Goal: Transaction & Acquisition: Purchase product/service

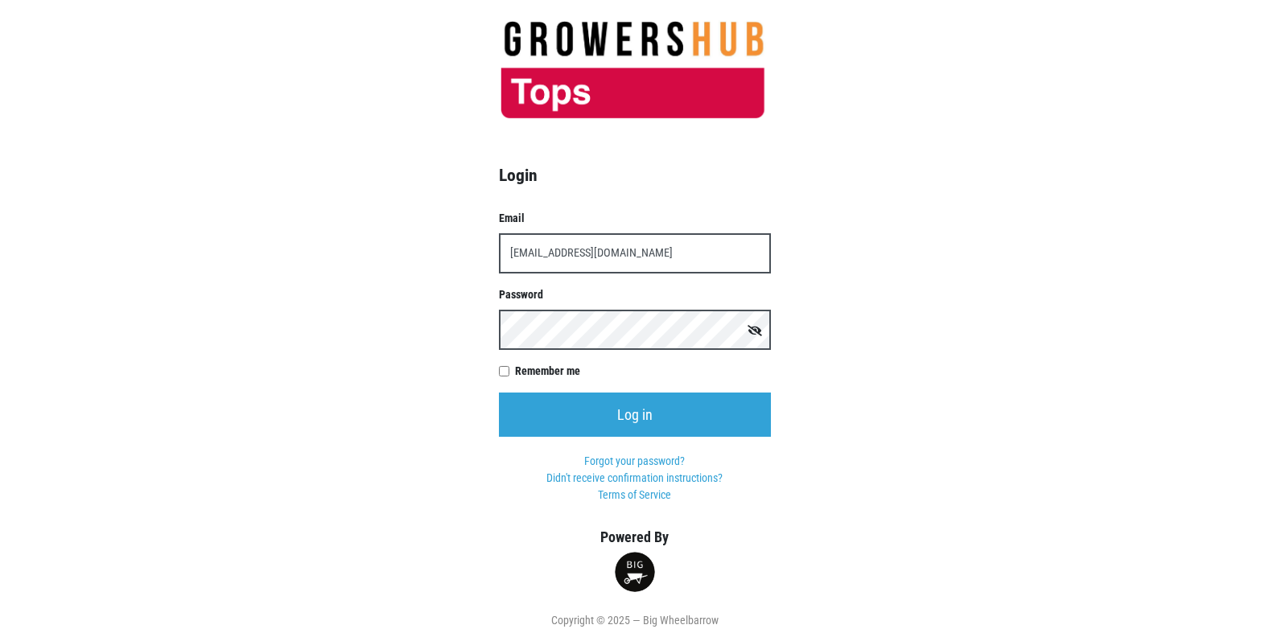
type input "[EMAIL_ADDRESS][DOMAIN_NAME]"
click at [499, 393] on input "Log in" at bounding box center [635, 415] width 272 height 44
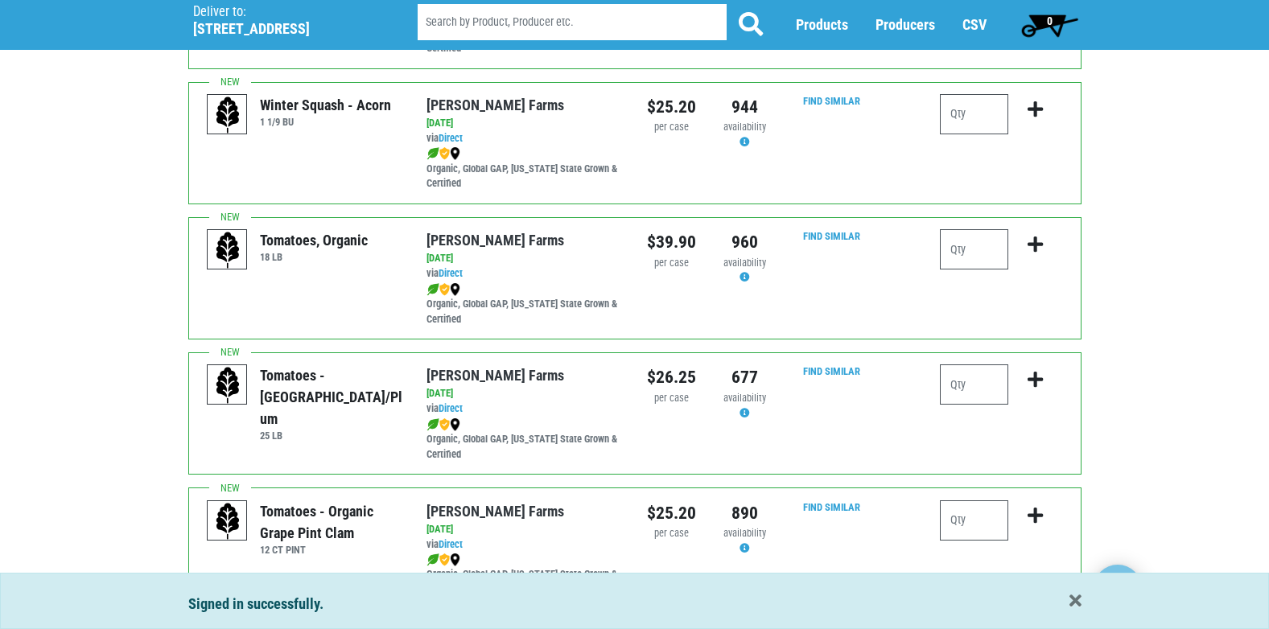
scroll to position [724, 0]
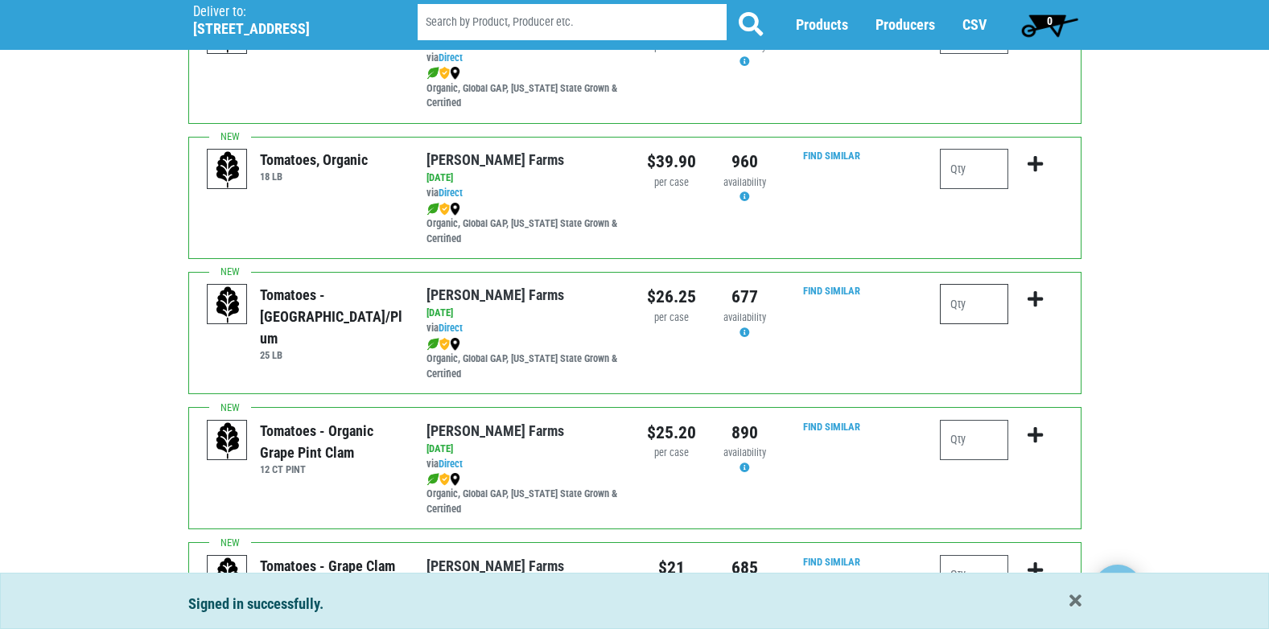
click at [968, 308] on input "number" at bounding box center [974, 304] width 68 height 40
type input "1"
click at [1035, 298] on icon "submit" at bounding box center [1035, 300] width 15 height 18
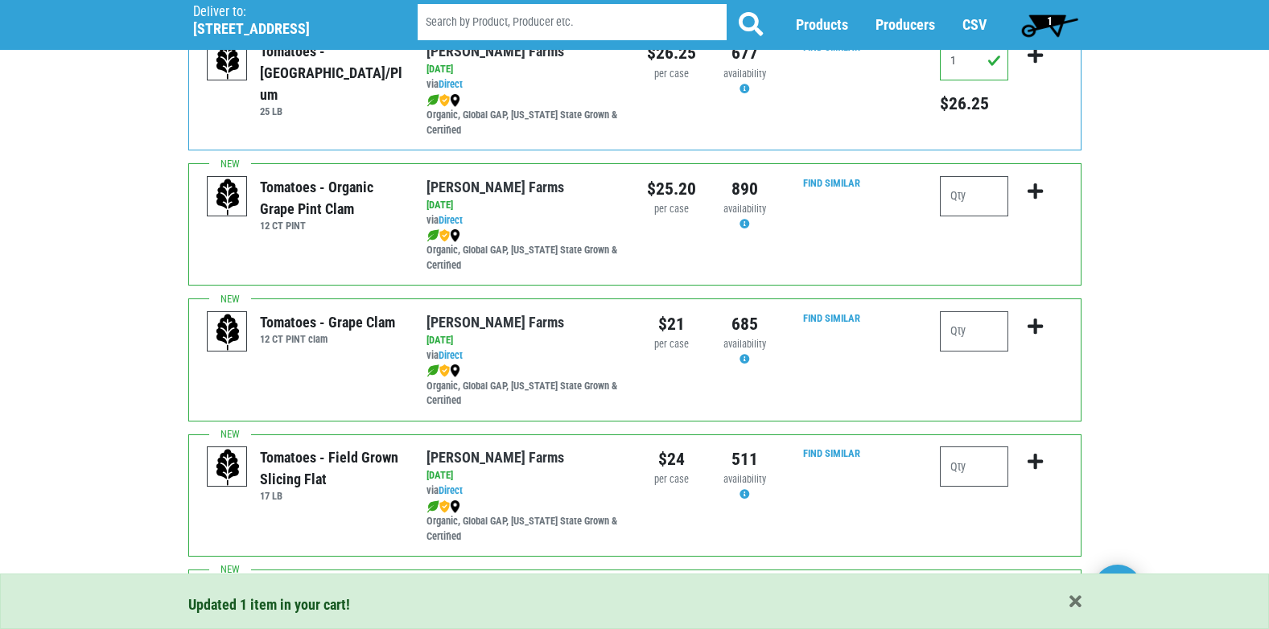
scroll to position [1046, 0]
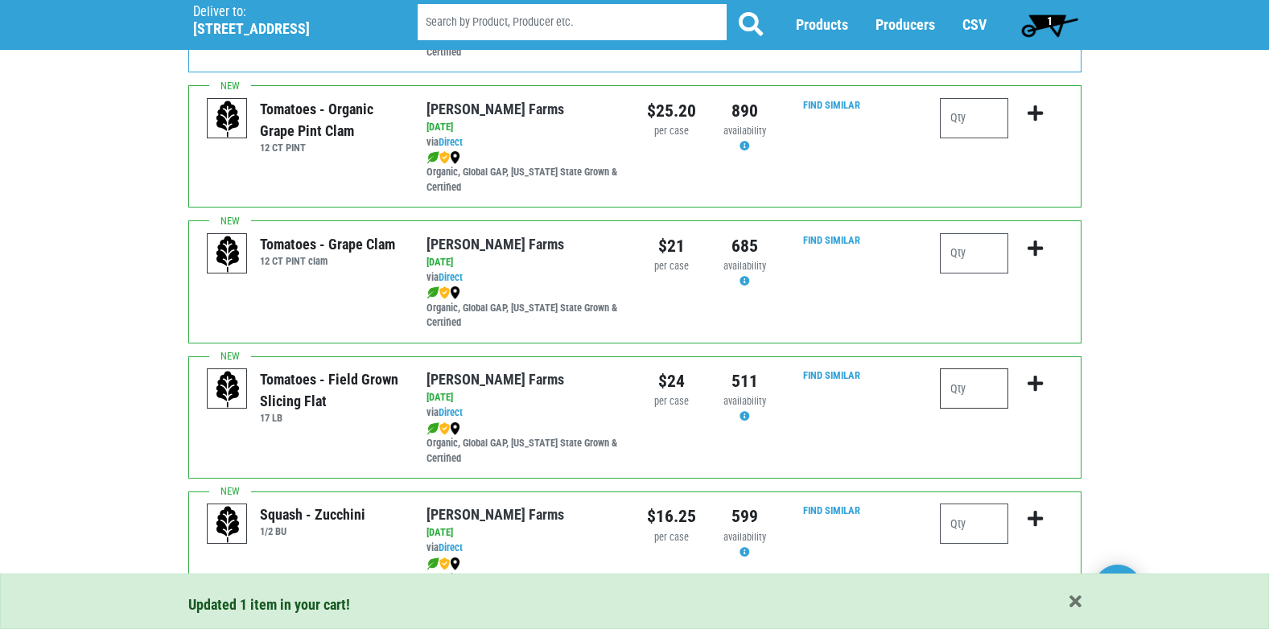
click at [988, 389] on input "number" at bounding box center [974, 389] width 68 height 40
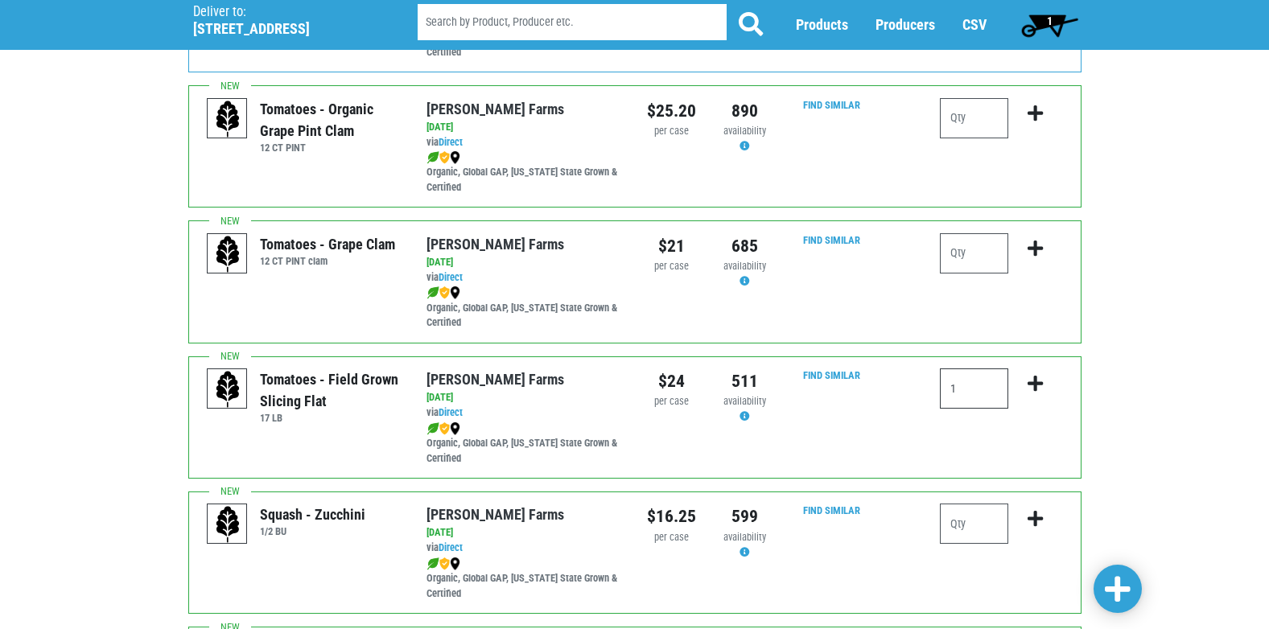
type input "1"
click at [1033, 385] on icon "submit" at bounding box center [1035, 384] width 15 height 18
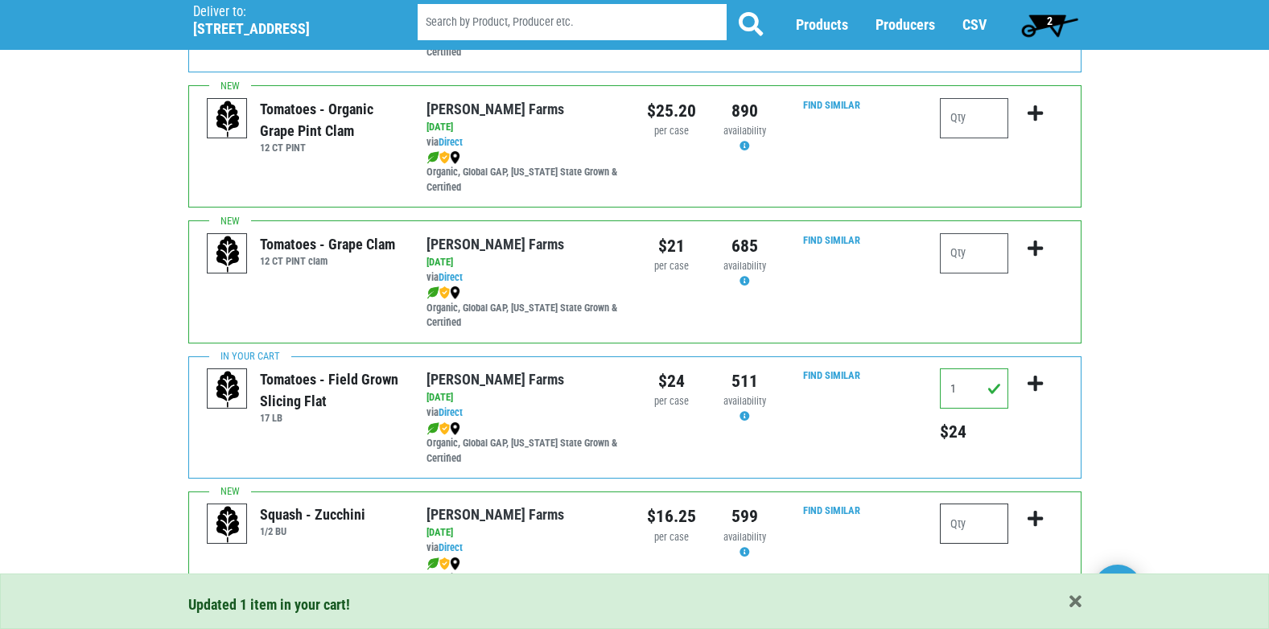
click at [988, 522] on input "number" at bounding box center [974, 524] width 68 height 40
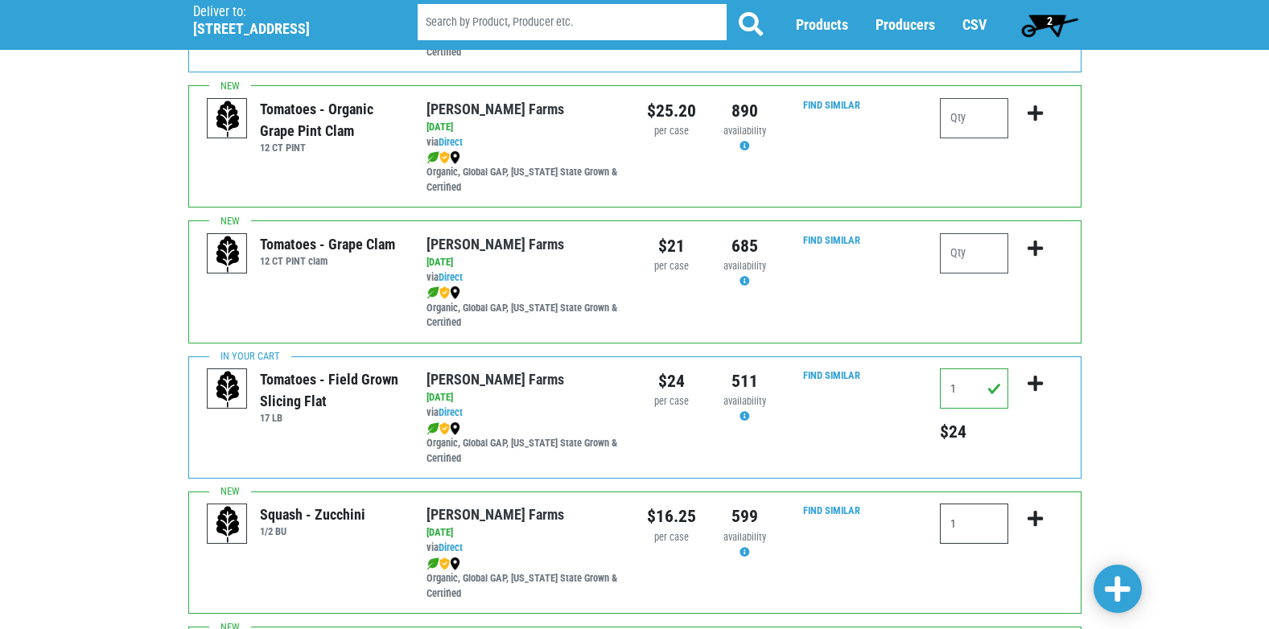
type input "1"
click at [1037, 526] on icon "submit" at bounding box center [1035, 519] width 15 height 18
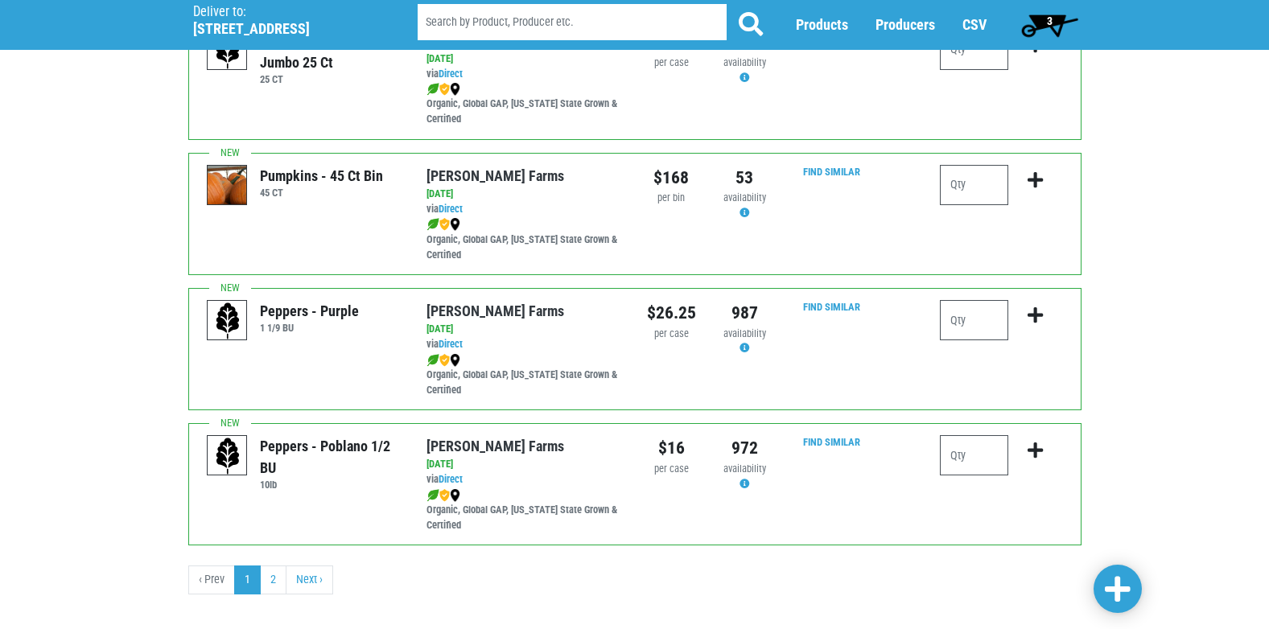
scroll to position [2352, 0]
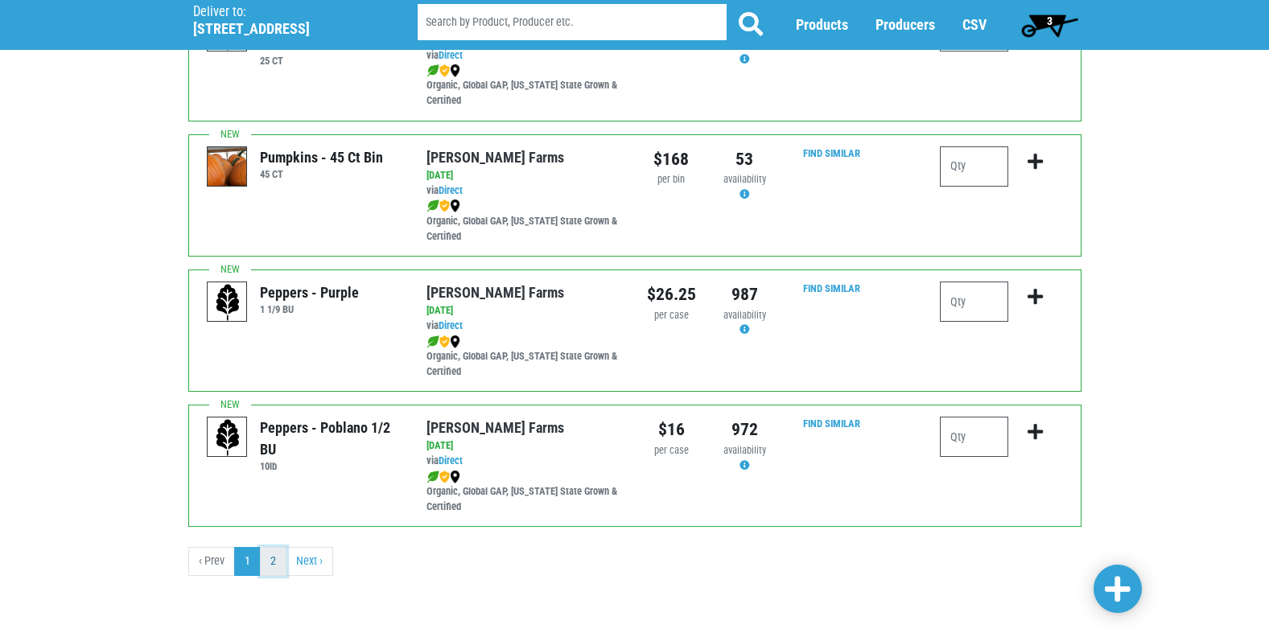
click at [269, 559] on link "2" at bounding box center [273, 561] width 27 height 29
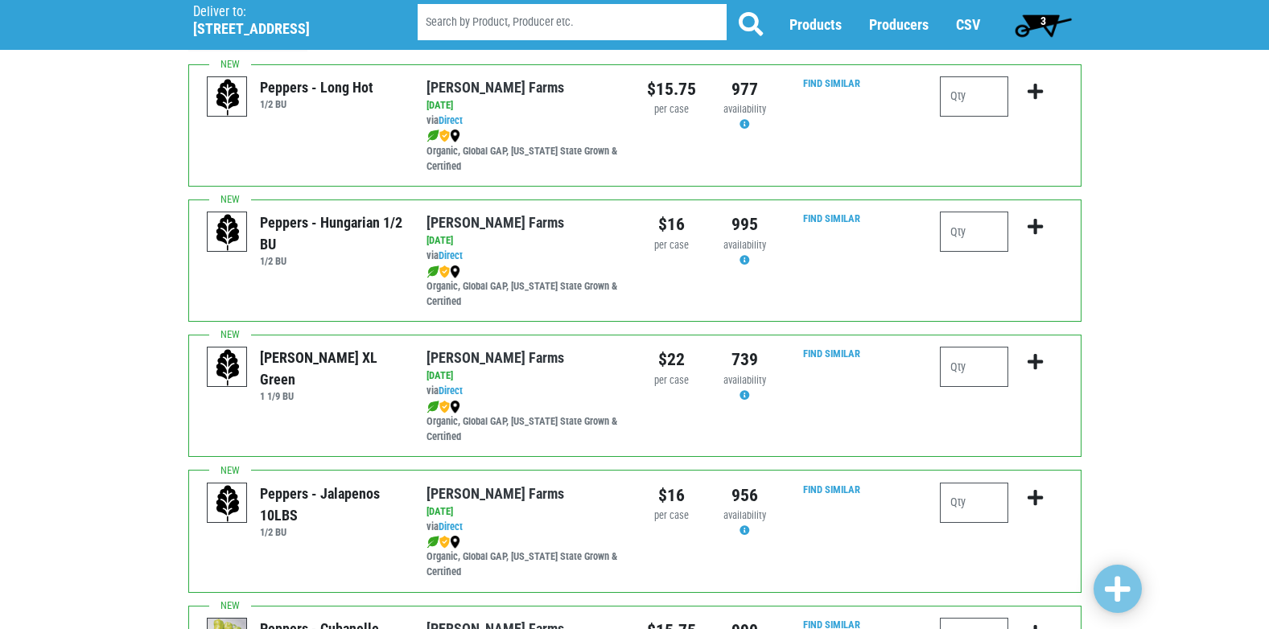
scroll to position [161, 0]
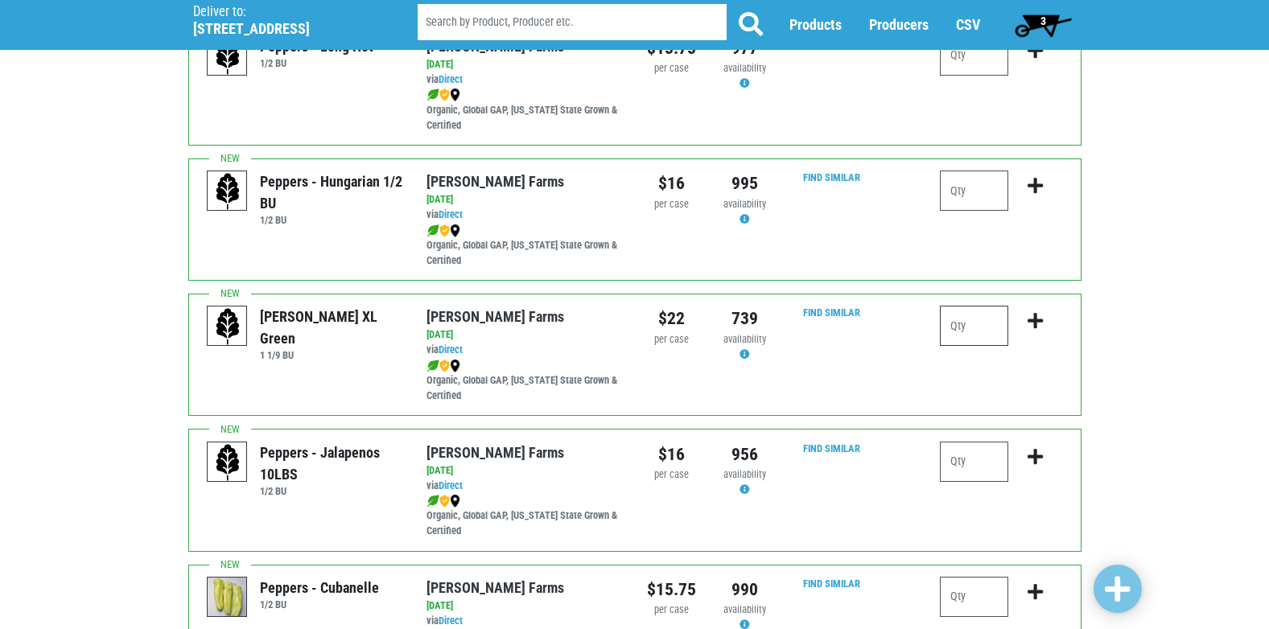
click at [973, 325] on input "number" at bounding box center [974, 326] width 68 height 40
type input "2"
click at [1034, 321] on icon "submit" at bounding box center [1035, 321] width 15 height 18
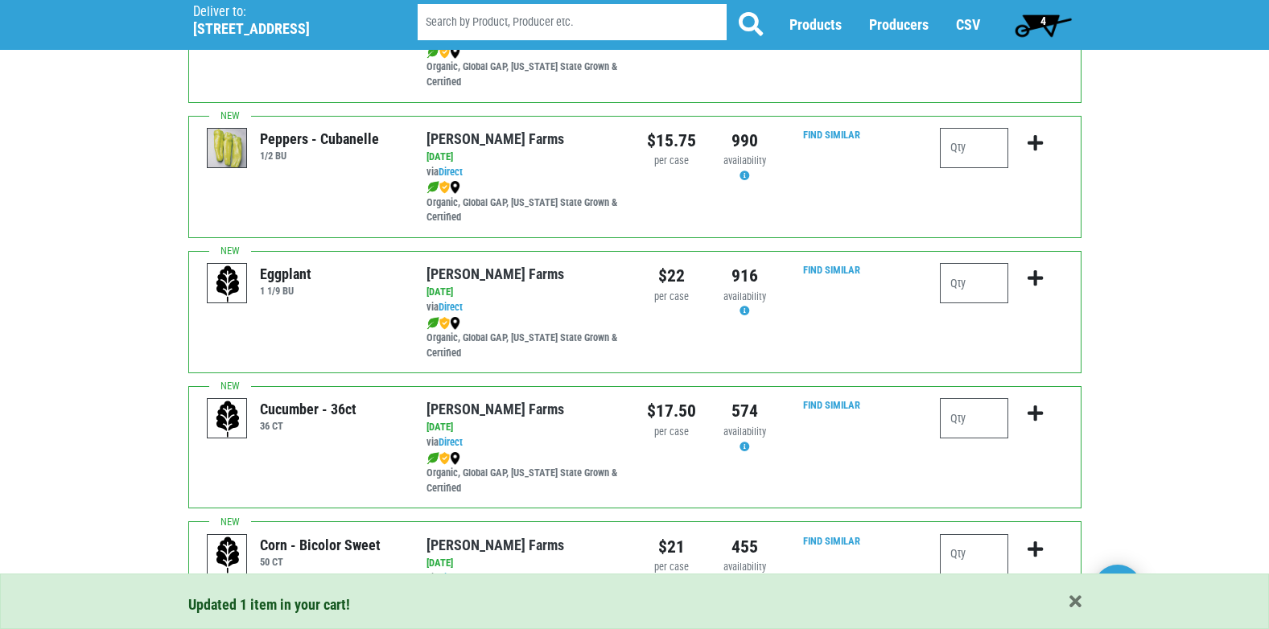
scroll to position [644, 0]
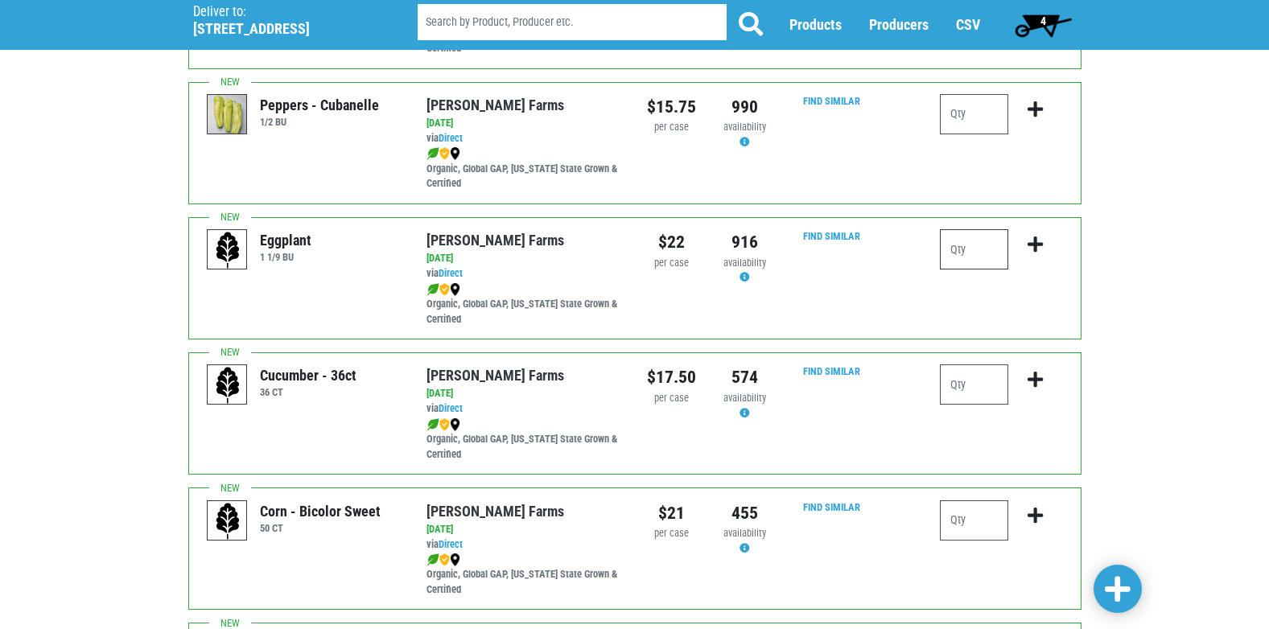
click at [978, 256] on input "number" at bounding box center [974, 249] width 68 height 40
type input "1"
click at [1035, 241] on icon "submit" at bounding box center [1035, 245] width 15 height 18
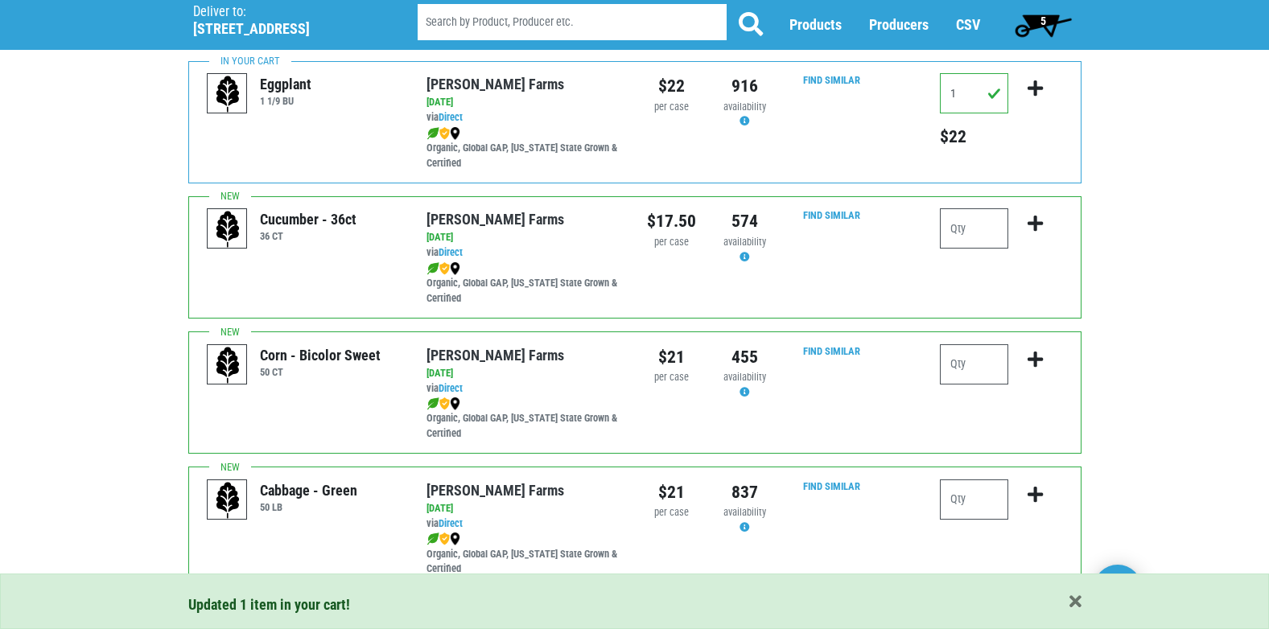
scroll to position [885, 0]
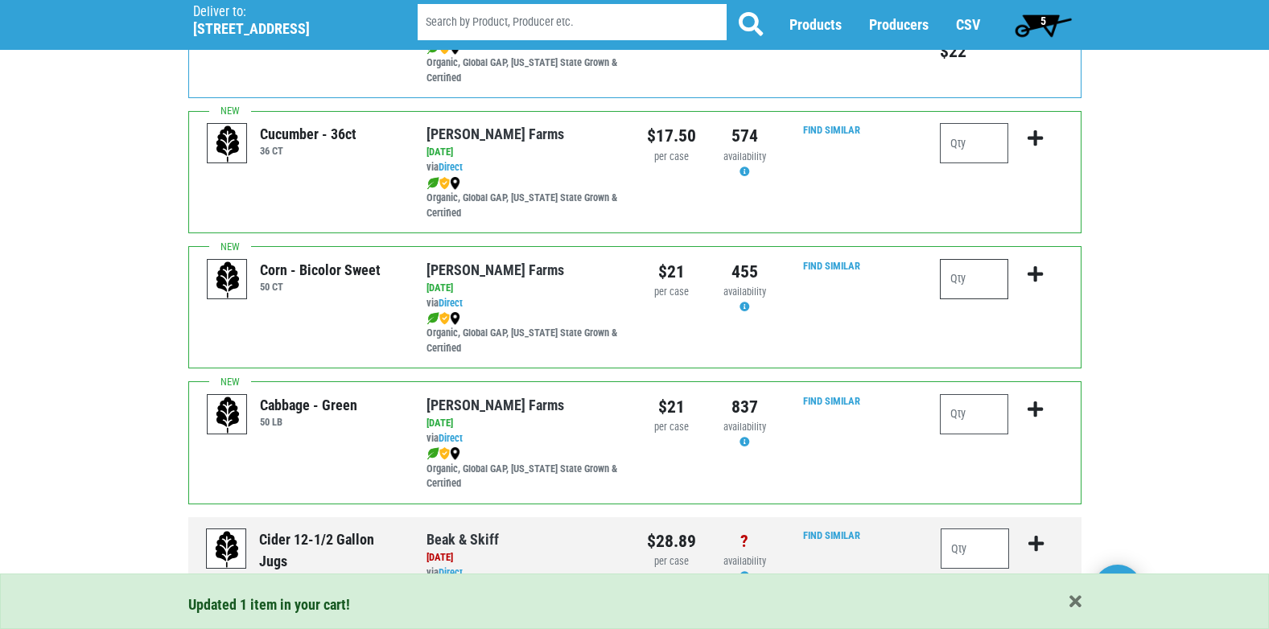
click at [976, 276] on input "number" at bounding box center [974, 279] width 68 height 40
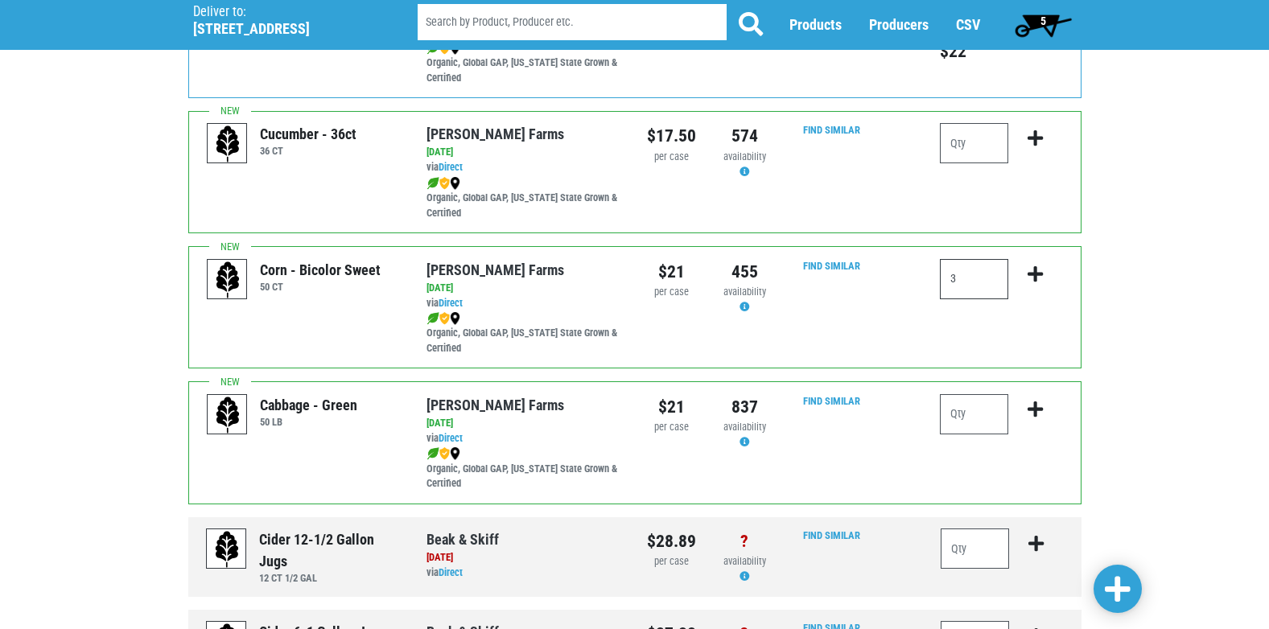
type input "3"
click at [1033, 275] on icon "submit" at bounding box center [1035, 275] width 15 height 18
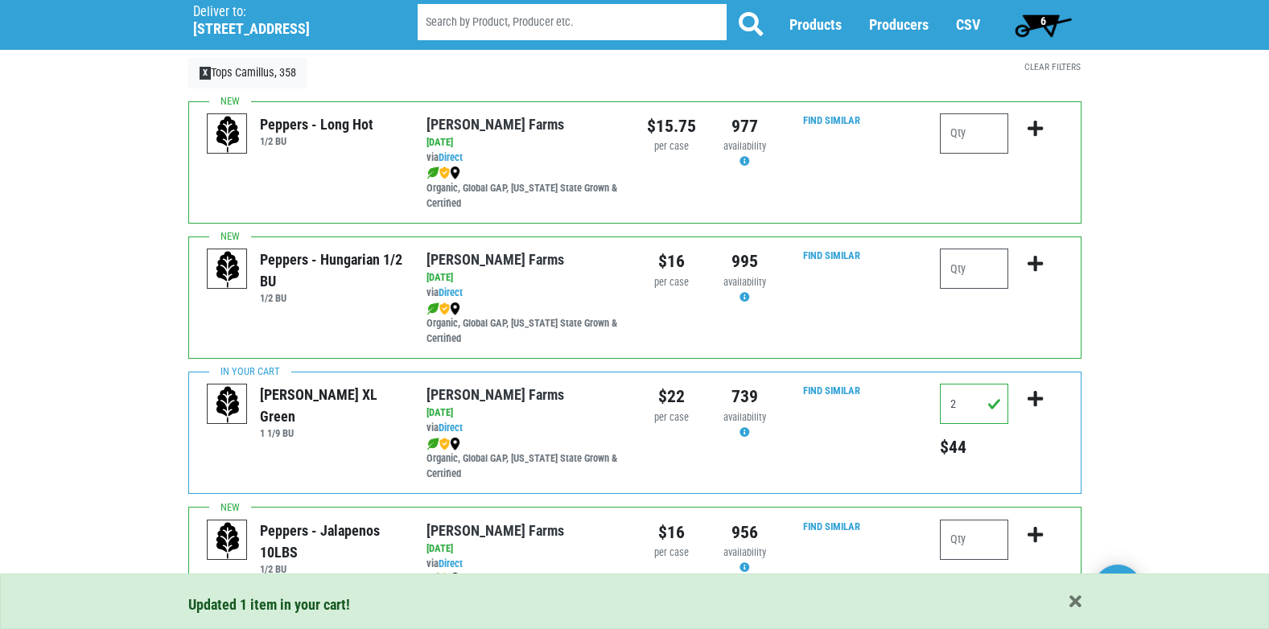
scroll to position [82, 0]
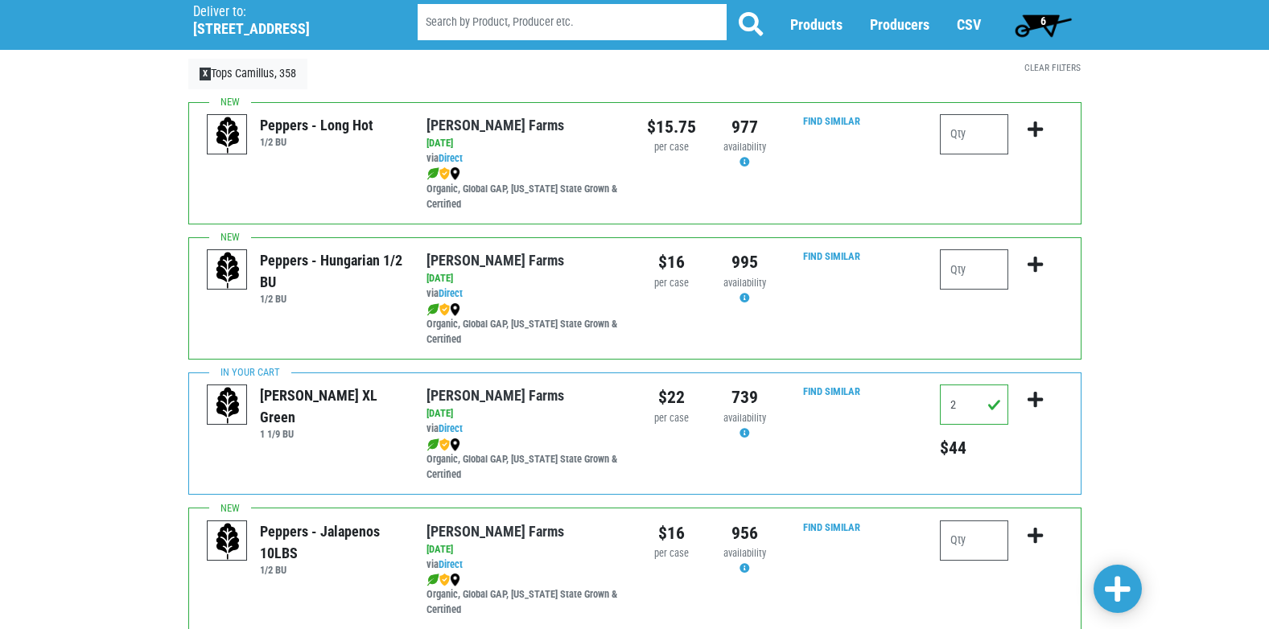
click at [1041, 23] on span "6" at bounding box center [1044, 20] width 6 height 13
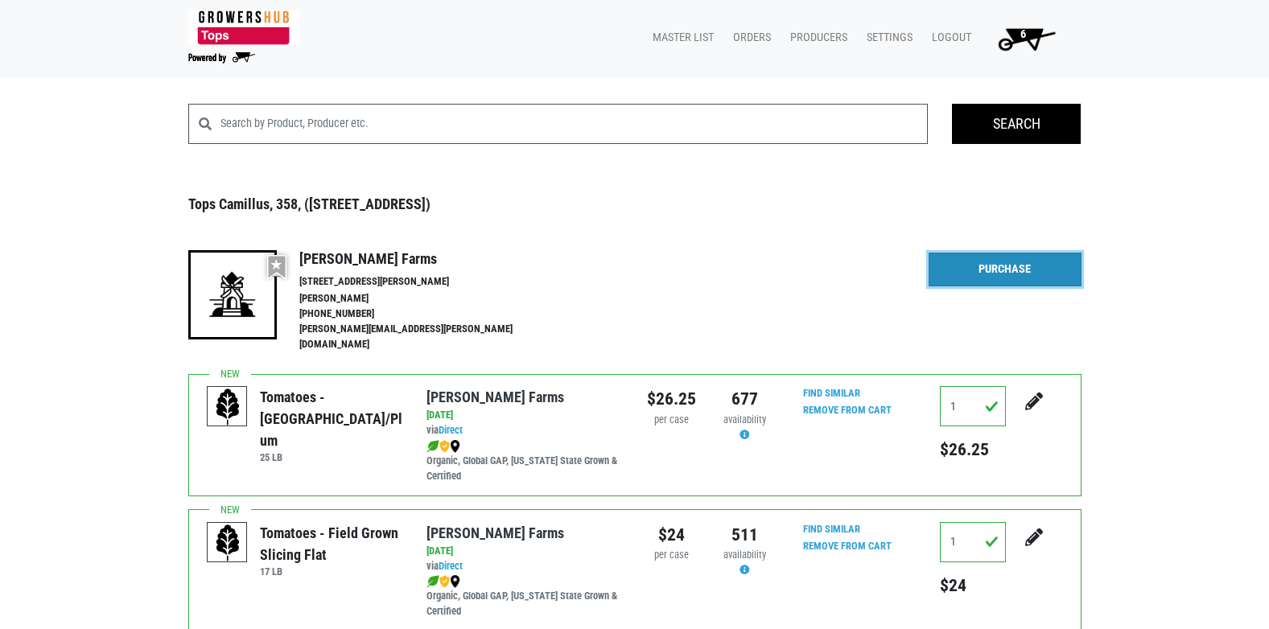
click at [1007, 272] on link "Purchase" at bounding box center [1005, 270] width 153 height 34
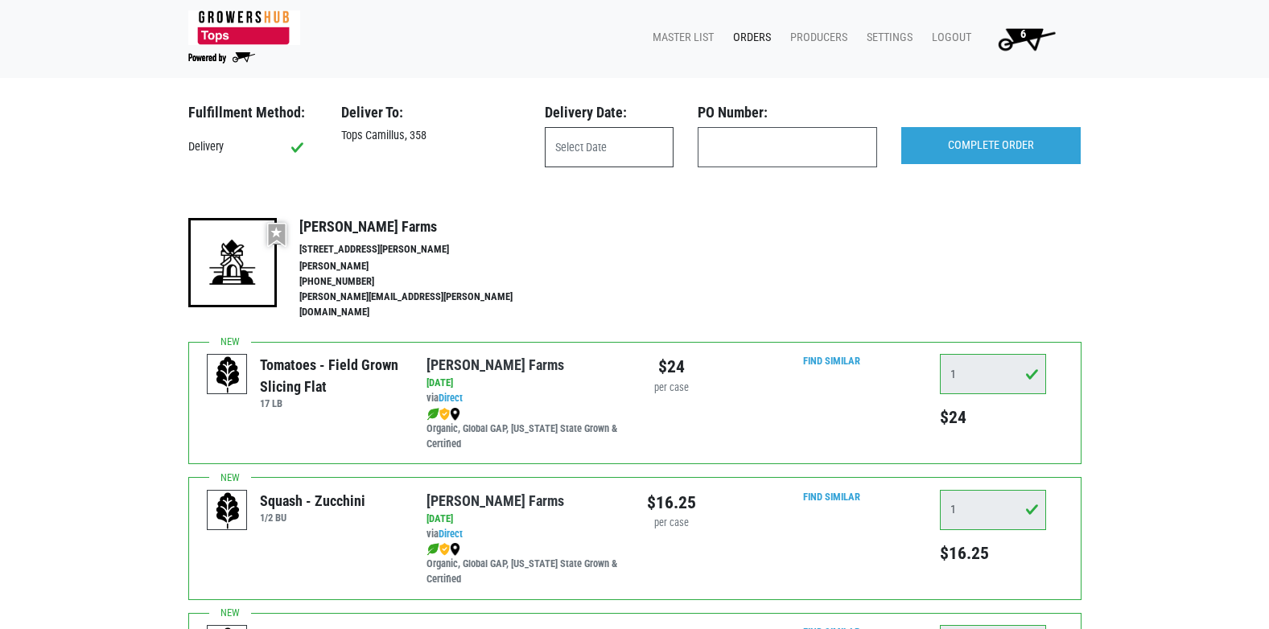
click at [616, 152] on input "text" at bounding box center [609, 147] width 129 height 40
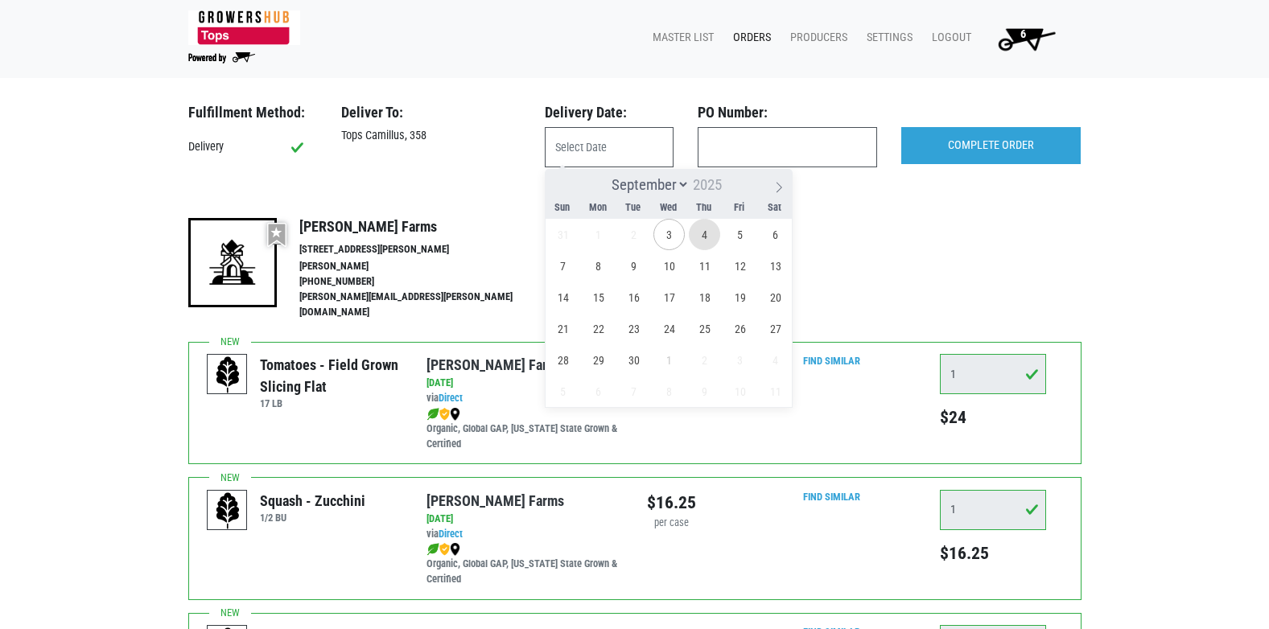
click at [701, 234] on span "4" at bounding box center [704, 234] width 31 height 31
type input "2025-09-04"
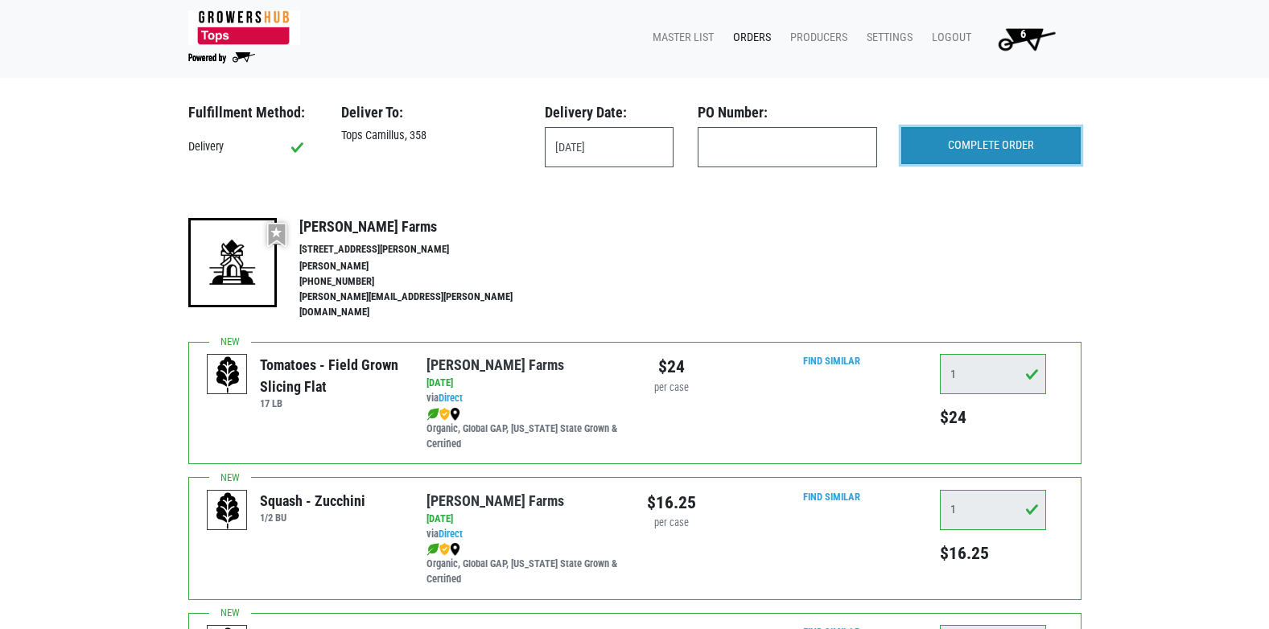
click at [953, 152] on input "COMPLETE ORDER" at bounding box center [990, 145] width 179 height 37
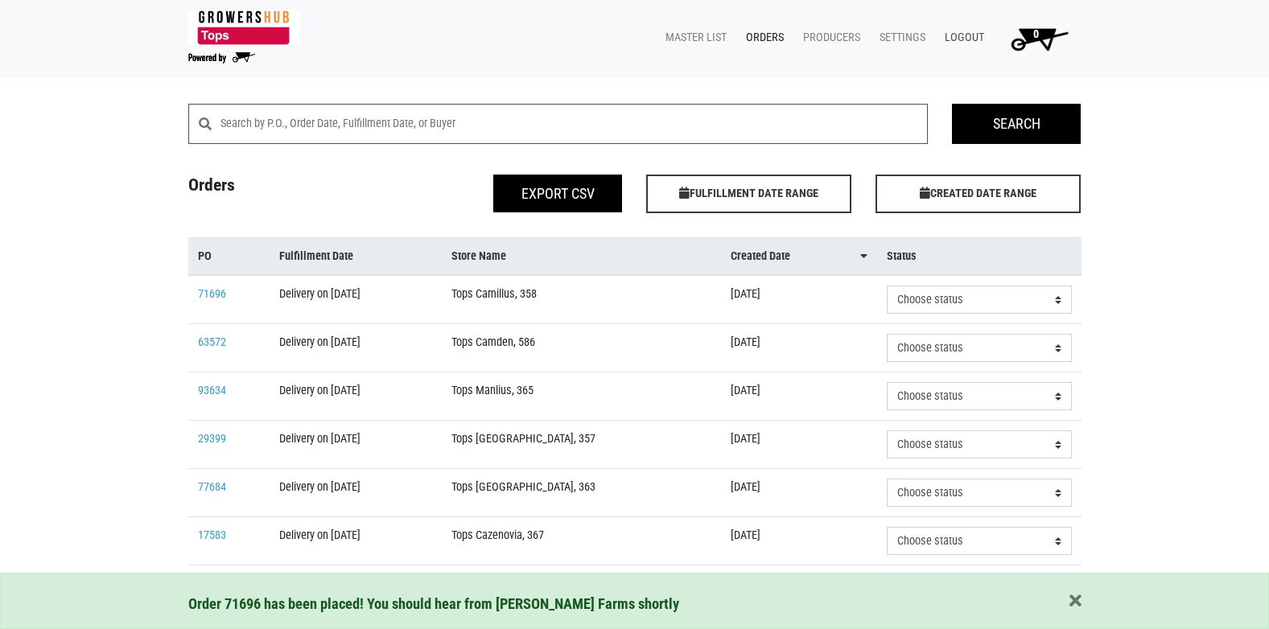
click at [963, 38] on link "Logout" at bounding box center [961, 38] width 59 height 31
